Goal: Check status

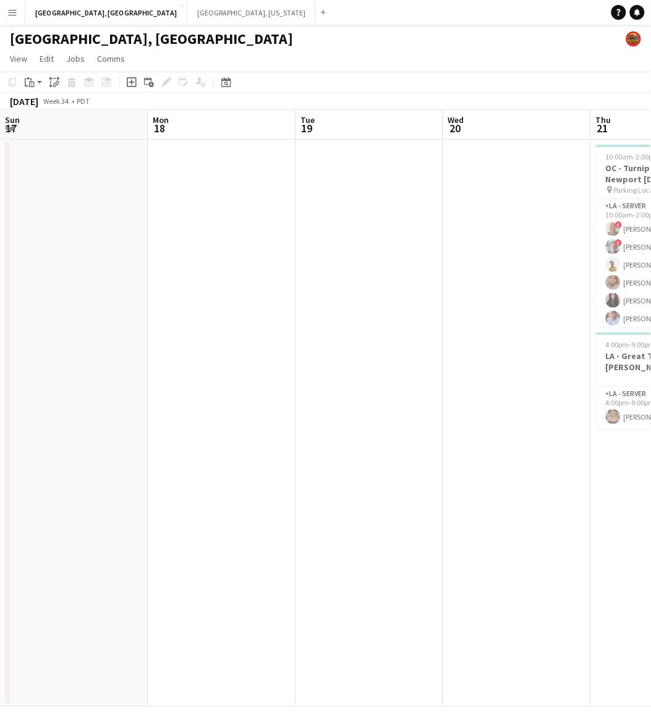
scroll to position [0, 286]
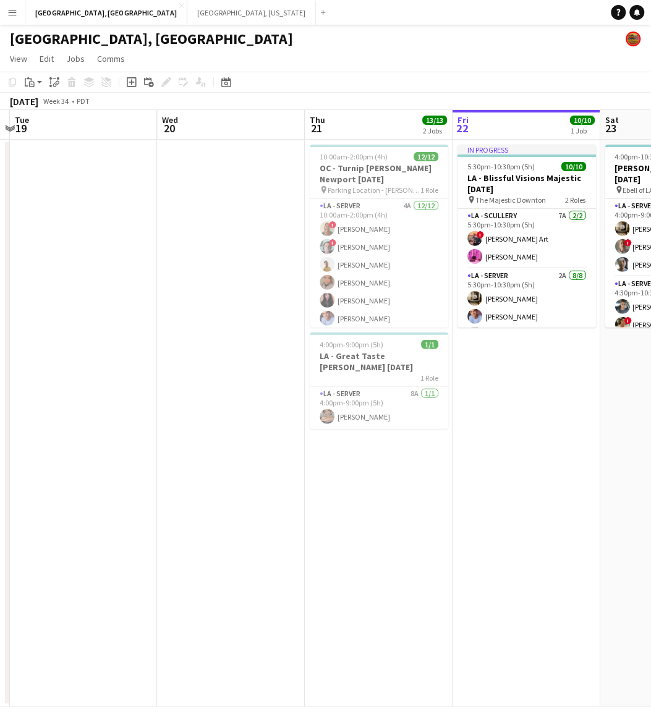
click at [12, 13] on app-icon "Menu" at bounding box center [12, 12] width 10 height 10
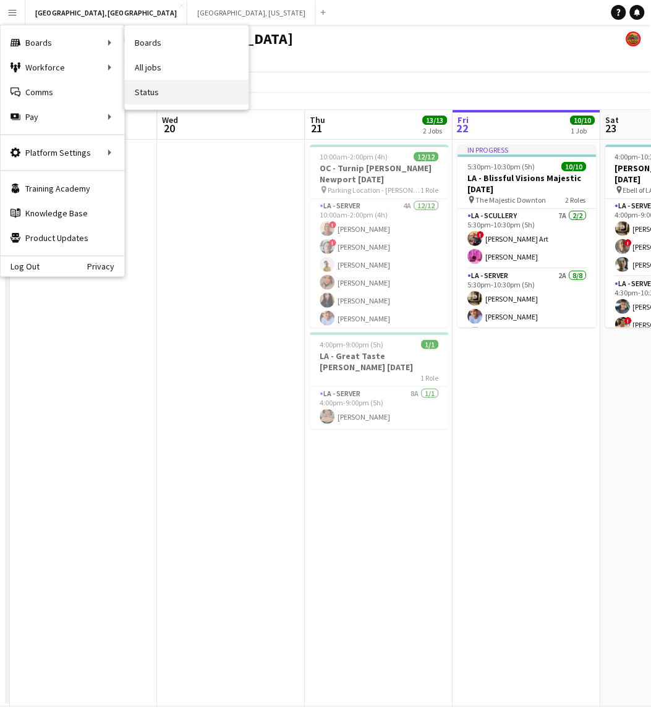
click at [149, 97] on link "Status" at bounding box center [187, 92] width 124 height 25
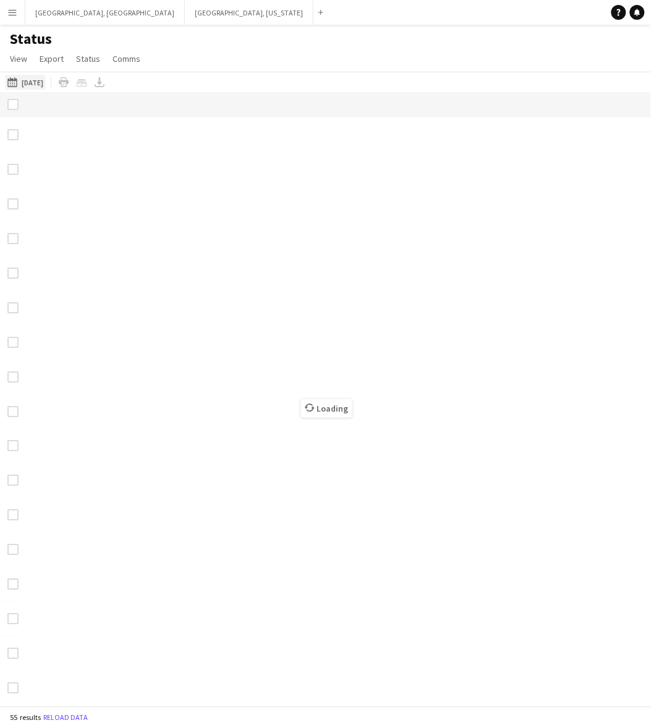
click at [38, 79] on button "[DATE] [DATE]" at bounding box center [25, 82] width 41 height 15
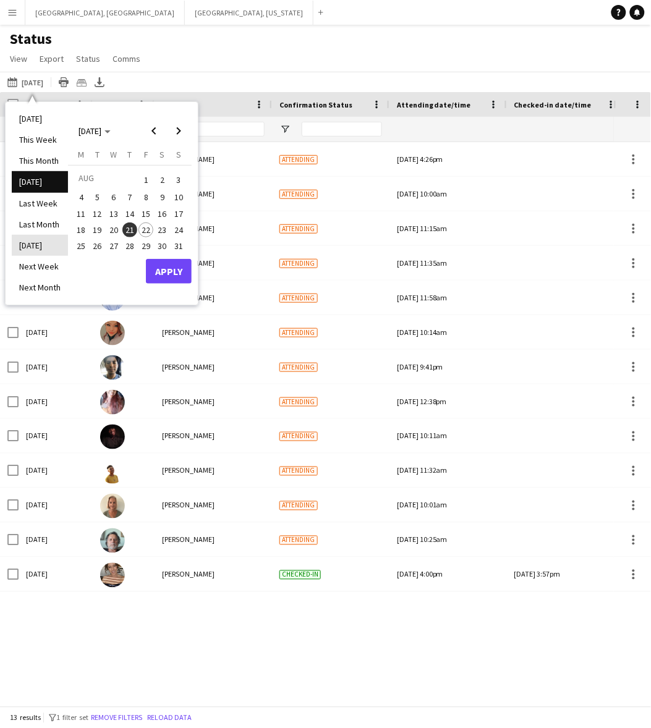
click at [41, 245] on li "[DATE]" at bounding box center [40, 245] width 56 height 21
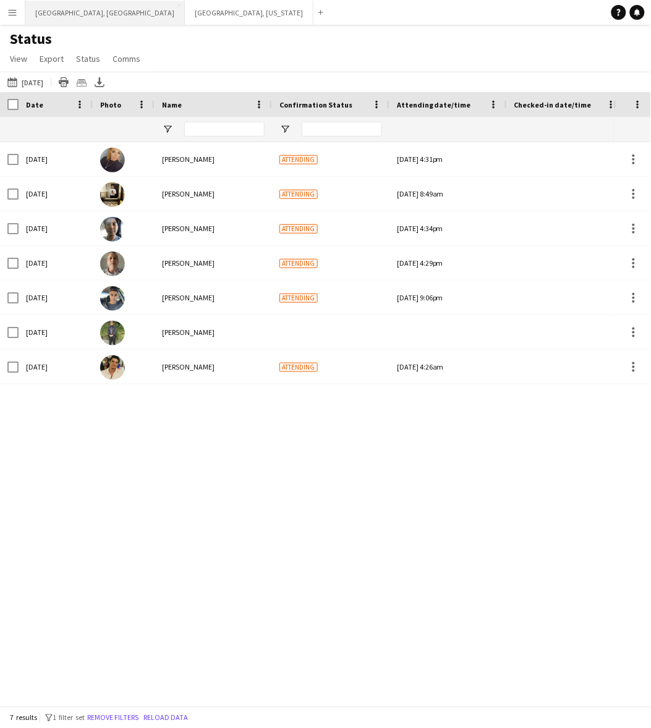
drag, startPoint x: 78, startPoint y: 17, endPoint x: 82, endPoint y: 23, distance: 7.1
click at [78, 17] on button "[GEOGRAPHIC_DATA], [GEOGRAPHIC_DATA] Close" at bounding box center [105, 13] width 160 height 24
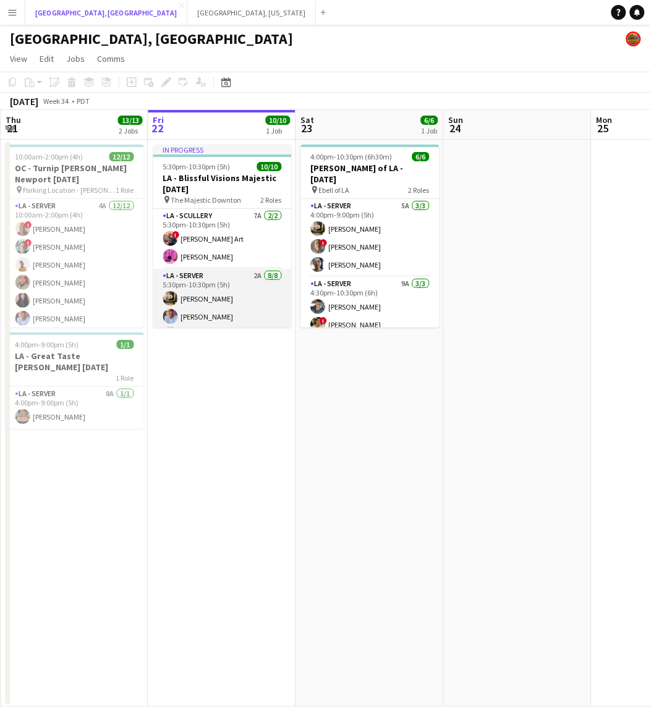
scroll to position [77, 0]
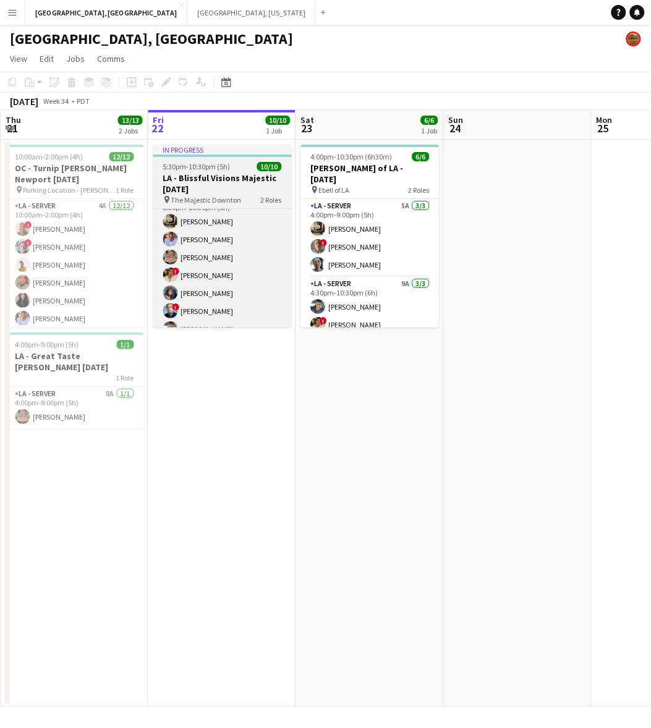
click at [275, 195] on span "2 Roles" at bounding box center [271, 199] width 21 height 9
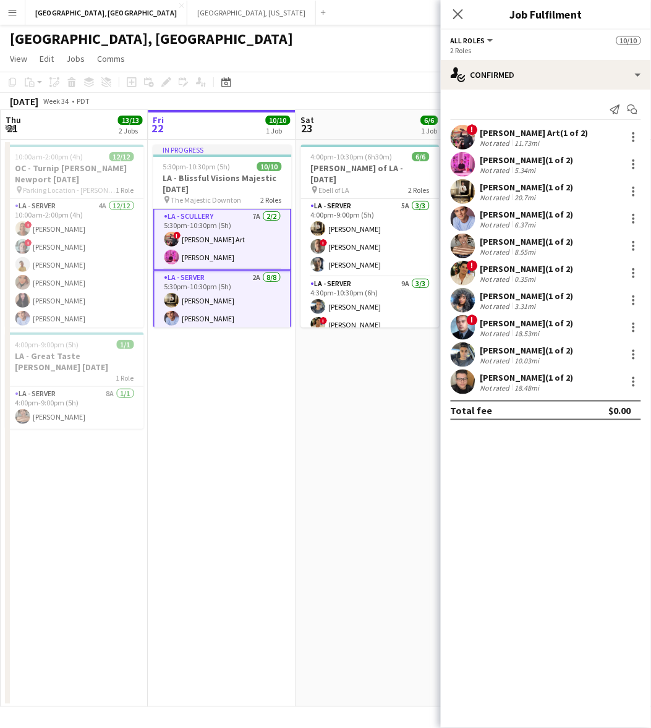
scroll to position [0, 0]
drag, startPoint x: 241, startPoint y: 28, endPoint x: 267, endPoint y: 32, distance: 26.3
click at [241, 28] on div "[GEOGRAPHIC_DATA], [GEOGRAPHIC_DATA]" at bounding box center [325, 36] width 651 height 23
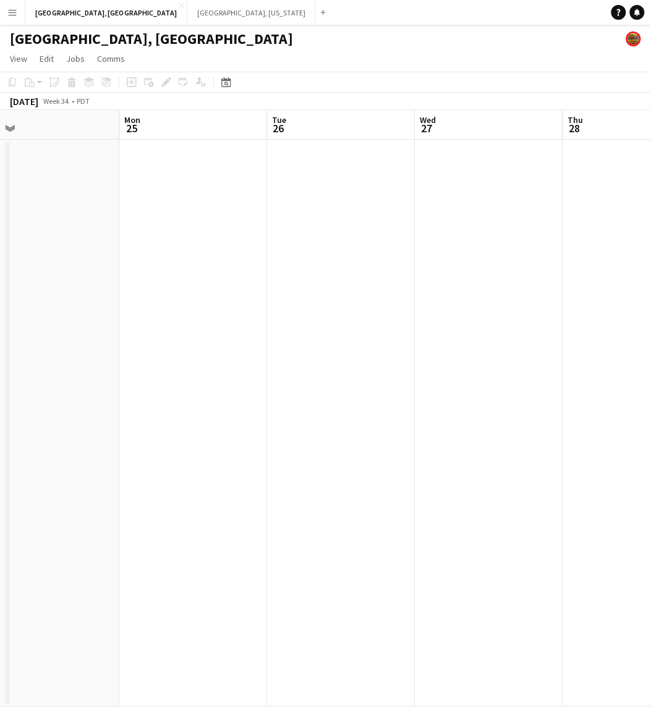
drag, startPoint x: 376, startPoint y: 408, endPoint x: 145, endPoint y: 467, distance: 238.0
click at [145, 467] on app-calendar-viewport "Thu 21 13/13 2 Jobs Fri 22 10/10 1 Job Sat 23 6/6 1 Job Sun 24 Mon 25 Tue 26 We…" at bounding box center [325, 408] width 651 height 597
click at [205, 453] on app-calendar-viewport "Thu 21 13/13 2 Jobs Fri 22 10/10 1 Job Sat 23 6/6 1 Job Sun 24 Mon 25 Tue 26 We…" at bounding box center [325, 408] width 651 height 597
click at [117, 375] on app-calendar-viewport "Sat 23 6/6 1 Job Sun 24 Mon 25 Tue 26 Wed 27 Thu 28 Fri 29 Sat 30 Sun 31 Mon 1 …" at bounding box center [325, 408] width 651 height 597
drag, startPoint x: 451, startPoint y: 297, endPoint x: 210, endPoint y: 307, distance: 241.4
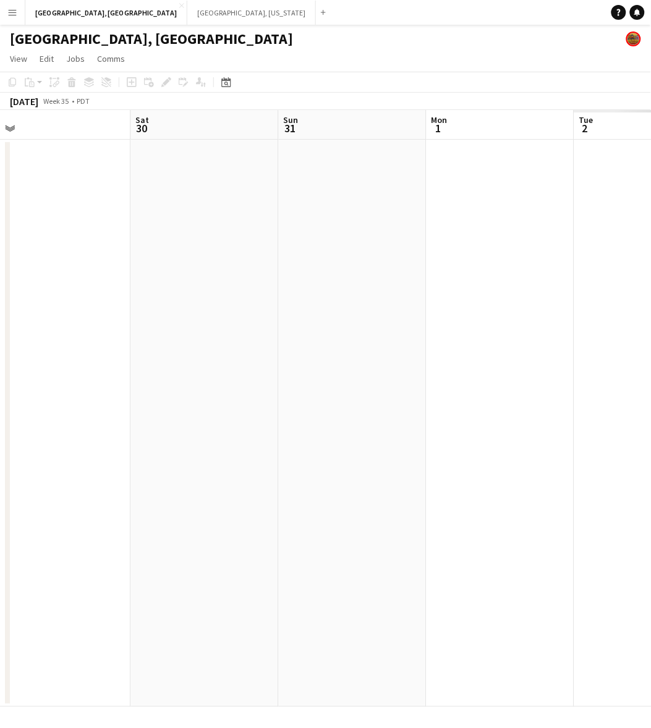
click at [232, 307] on app-calendar-viewport "Wed 27 Thu 28 Fri 29 Sat 30 Sun 31 Mon 1 Tue 2 Wed 3 Thu 4 Fri 5" at bounding box center [325, 408] width 651 height 597
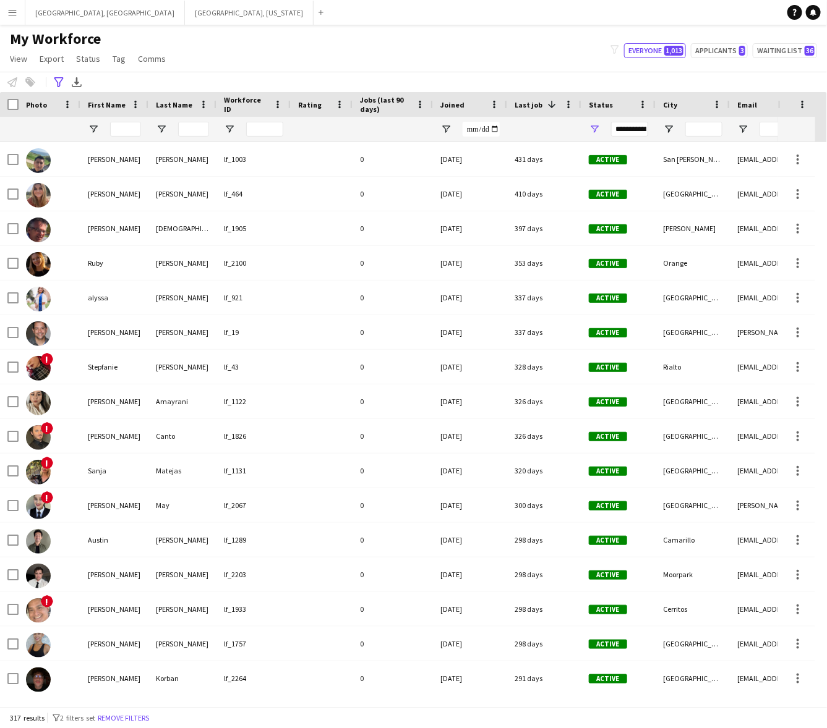
scroll to position [309, 0]
